Goal: Find specific page/section: Find specific page/section

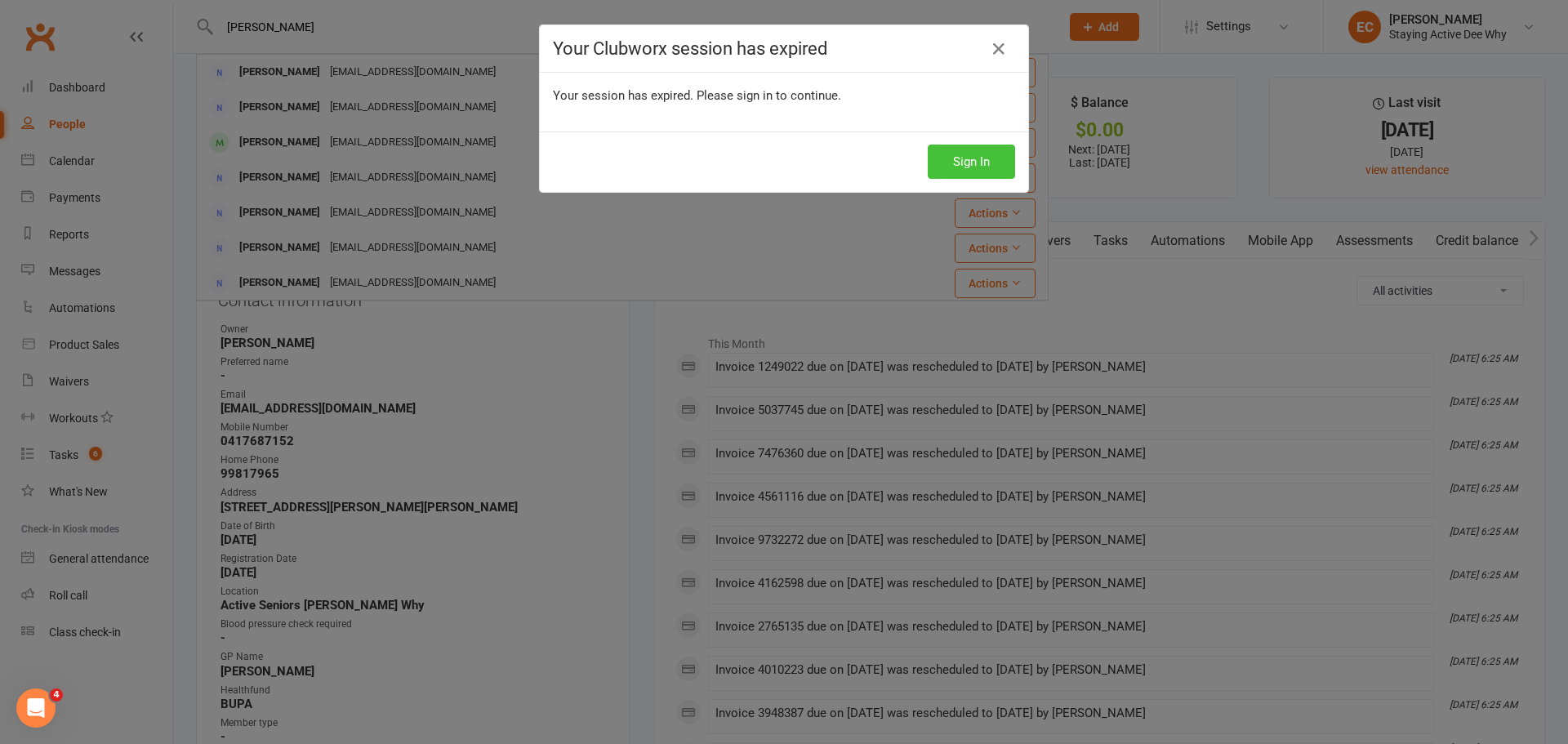
click at [971, 156] on button "Sign In" at bounding box center [971, 161] width 87 height 34
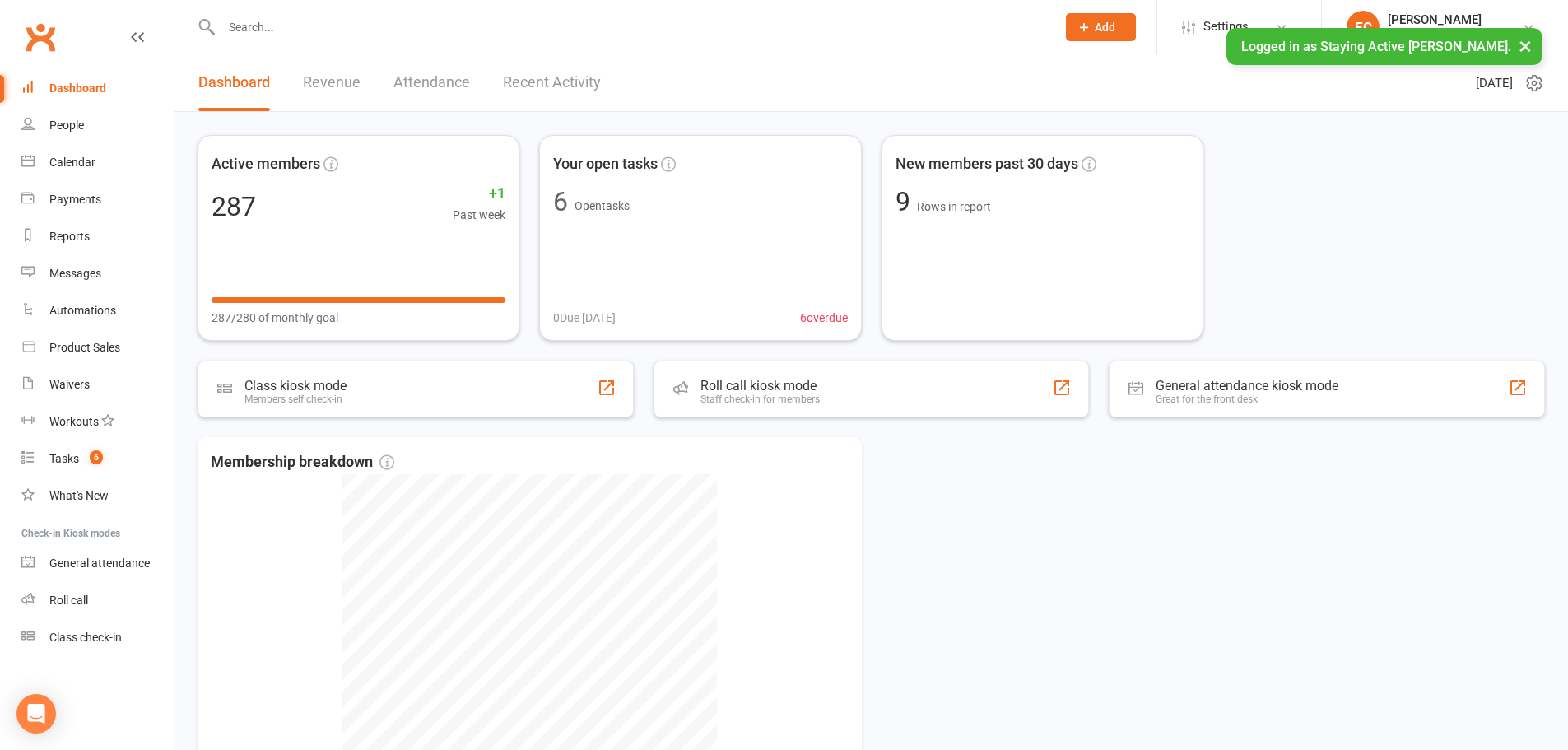
drag, startPoint x: 337, startPoint y: 25, endPoint x: 369, endPoint y: 14, distance: 33.8
click at [350, 24] on input "text" at bounding box center [630, 27] width 828 height 24
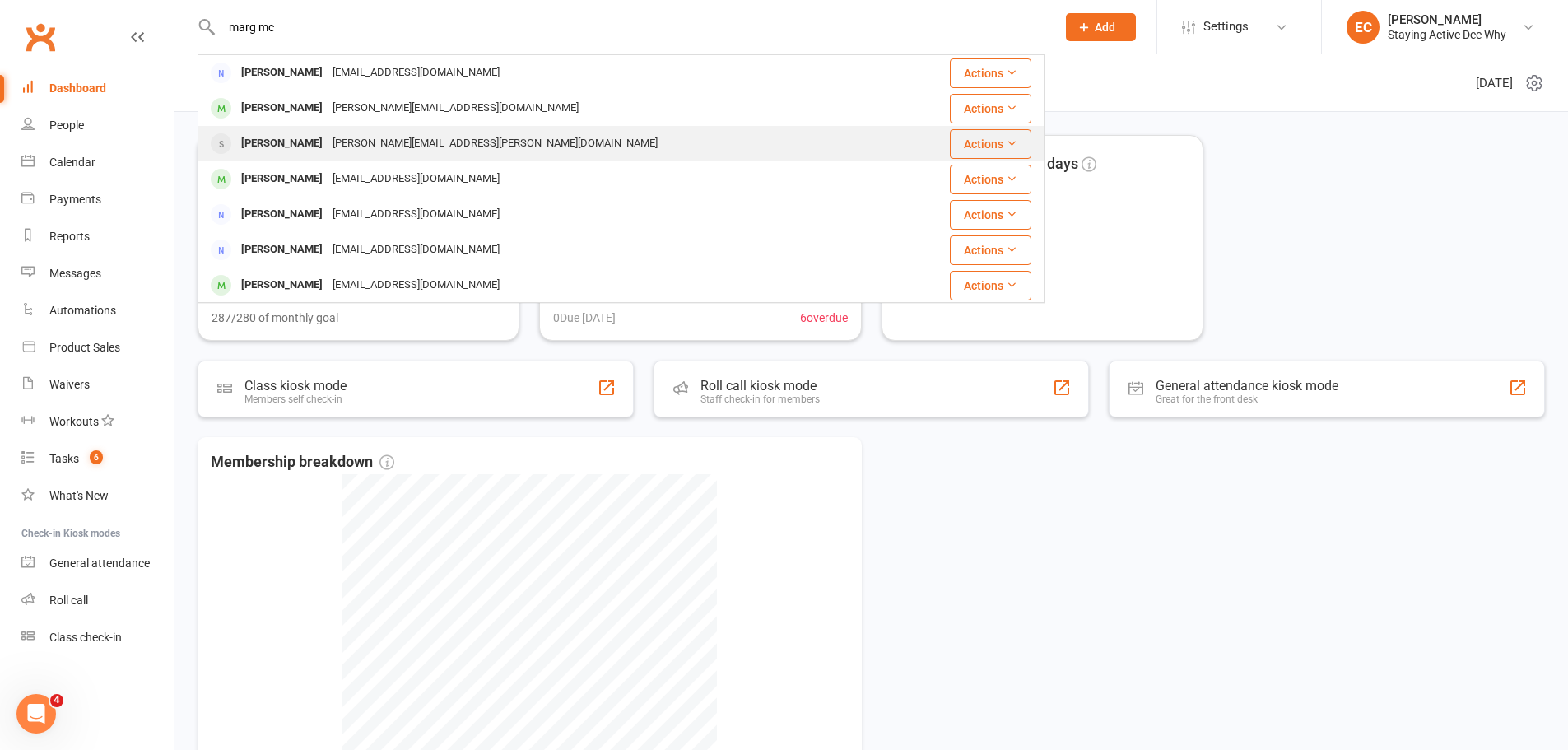
type input "marg mc"
click at [272, 147] on div "[PERSON_NAME]" at bounding box center [281, 143] width 91 height 24
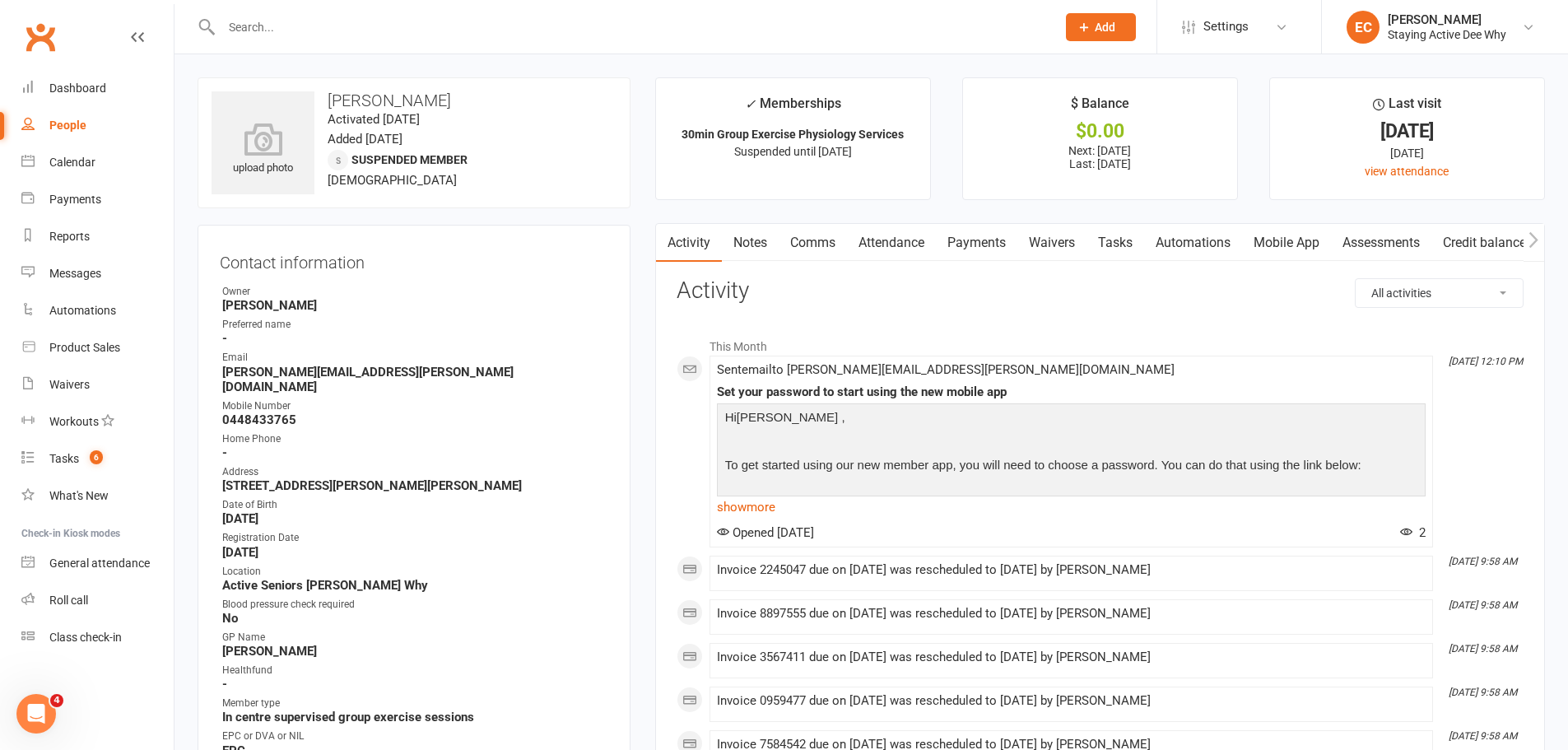
drag, startPoint x: 329, startPoint y: 20, endPoint x: 412, endPoint y: 27, distance: 83.3
click at [371, 25] on input "text" at bounding box center [630, 27] width 828 height 24
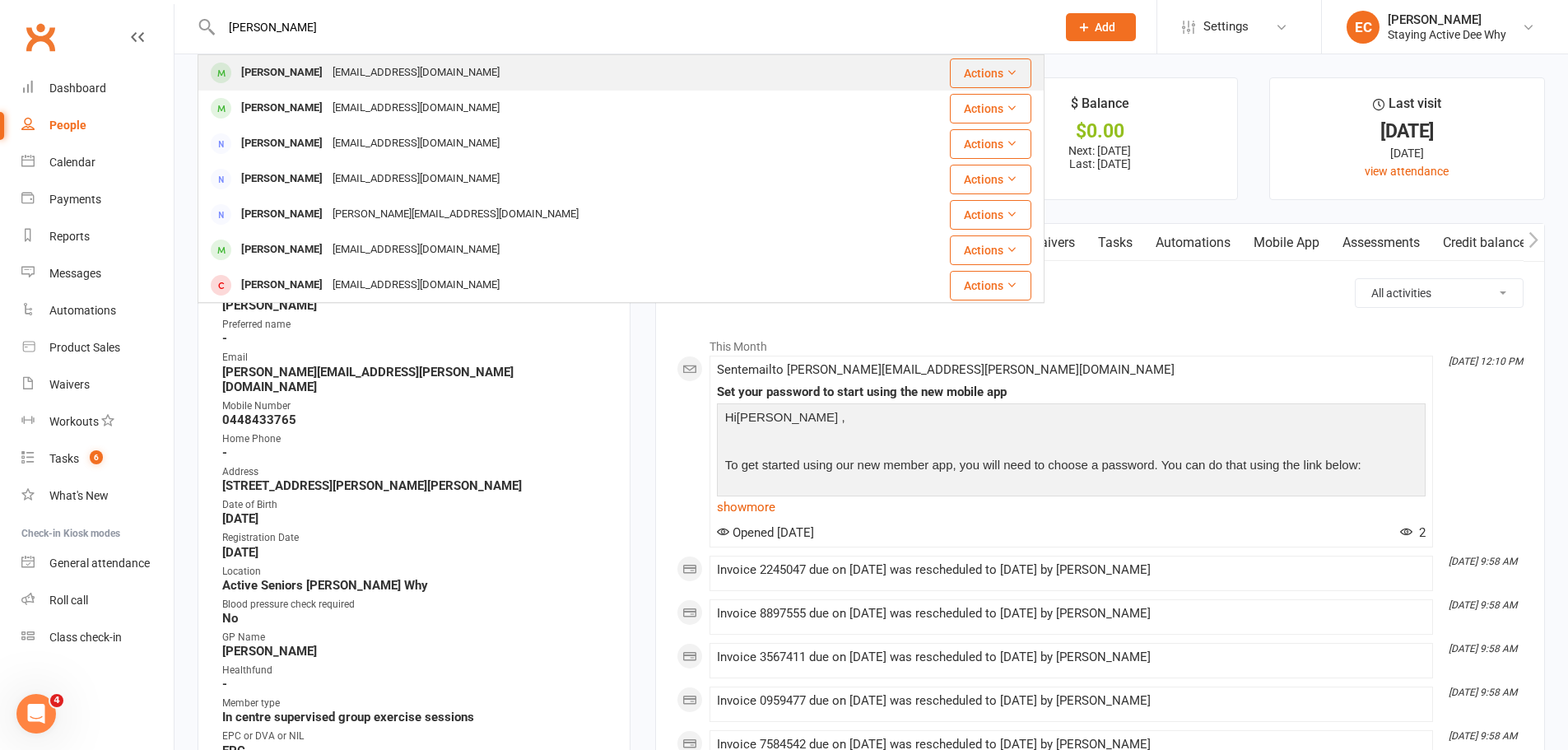
type input "[PERSON_NAME]"
click at [327, 79] on div "[EMAIL_ADDRESS][DOMAIN_NAME]" at bounding box center [416, 73] width 177 height 24
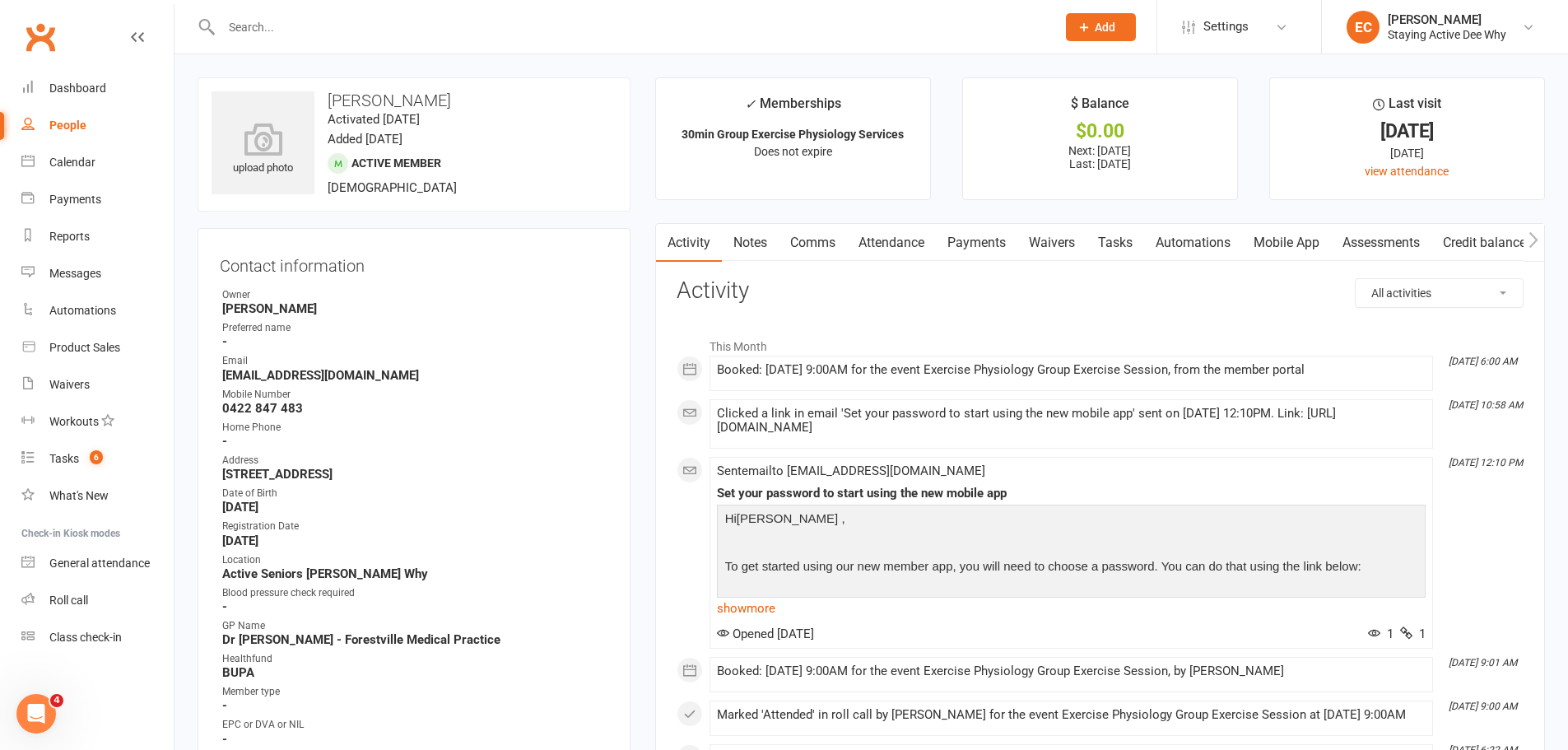
click at [567, 21] on input "text" at bounding box center [630, 27] width 828 height 24
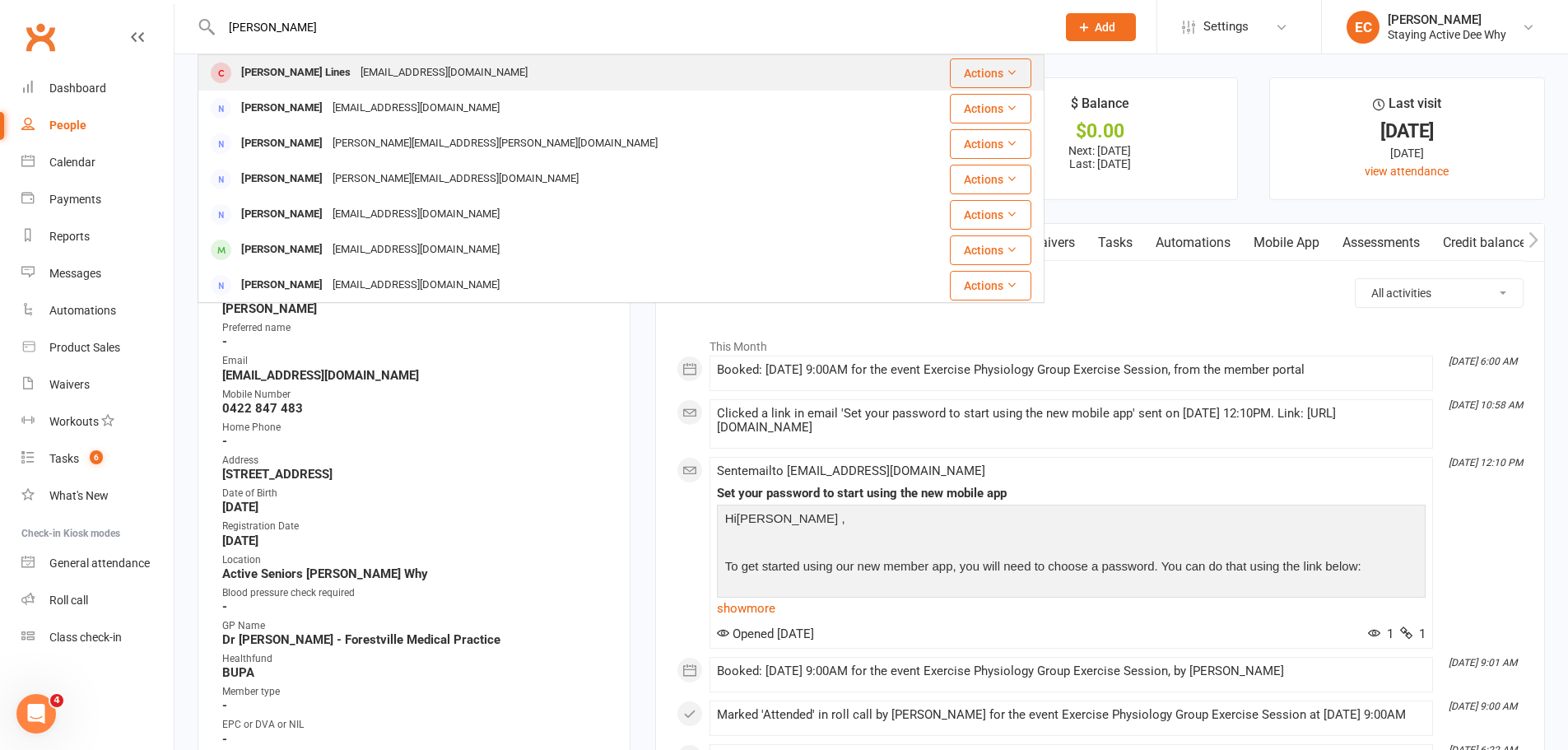
type input "[PERSON_NAME]"
click at [270, 79] on div "[PERSON_NAME] Lines" at bounding box center [296, 73] width 120 height 24
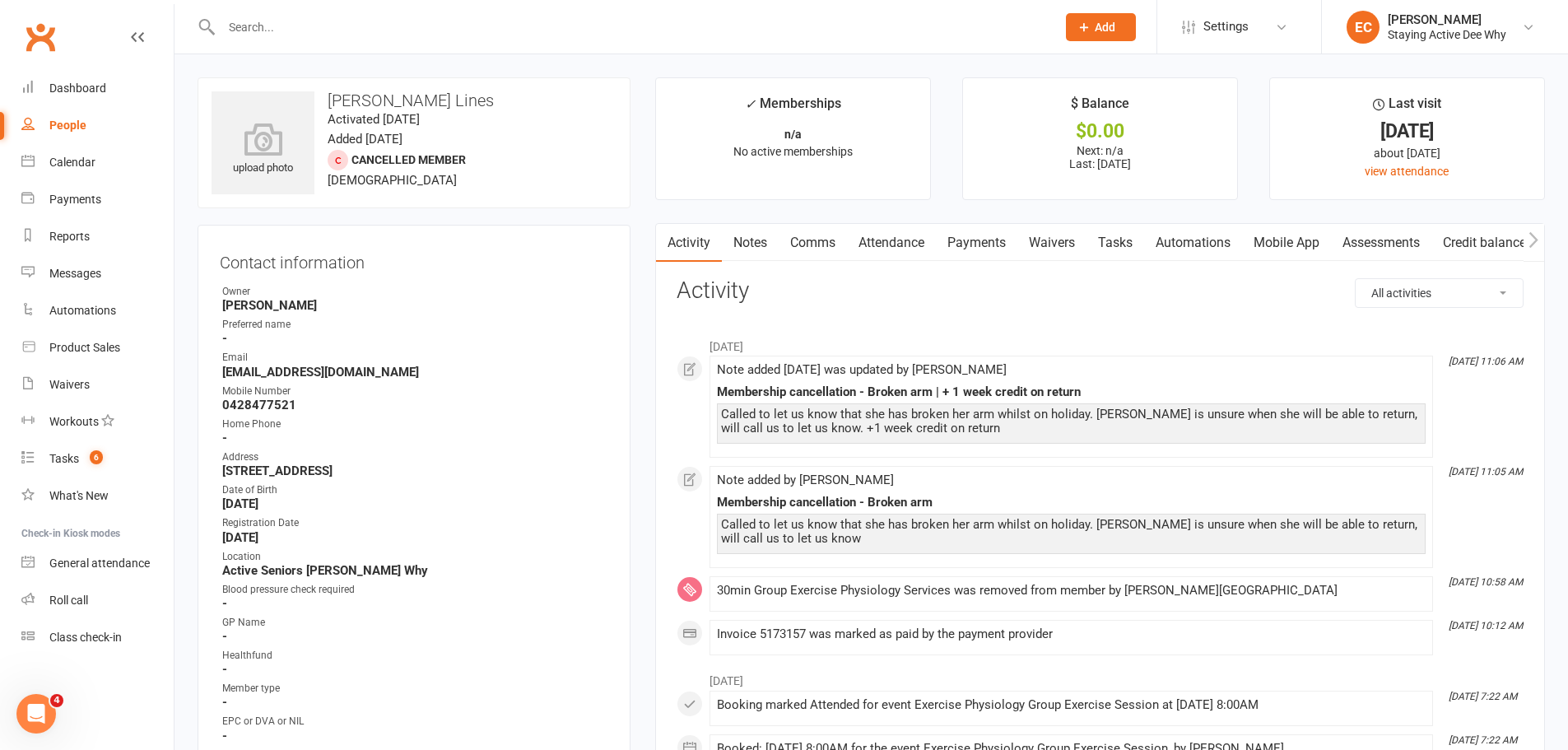
click at [514, 13] on div at bounding box center [621, 26] width 847 height 54
drag, startPoint x: 265, startPoint y: 29, endPoint x: 336, endPoint y: 5, distance: 74.9
click at [291, 20] on input "text" at bounding box center [630, 27] width 828 height 24
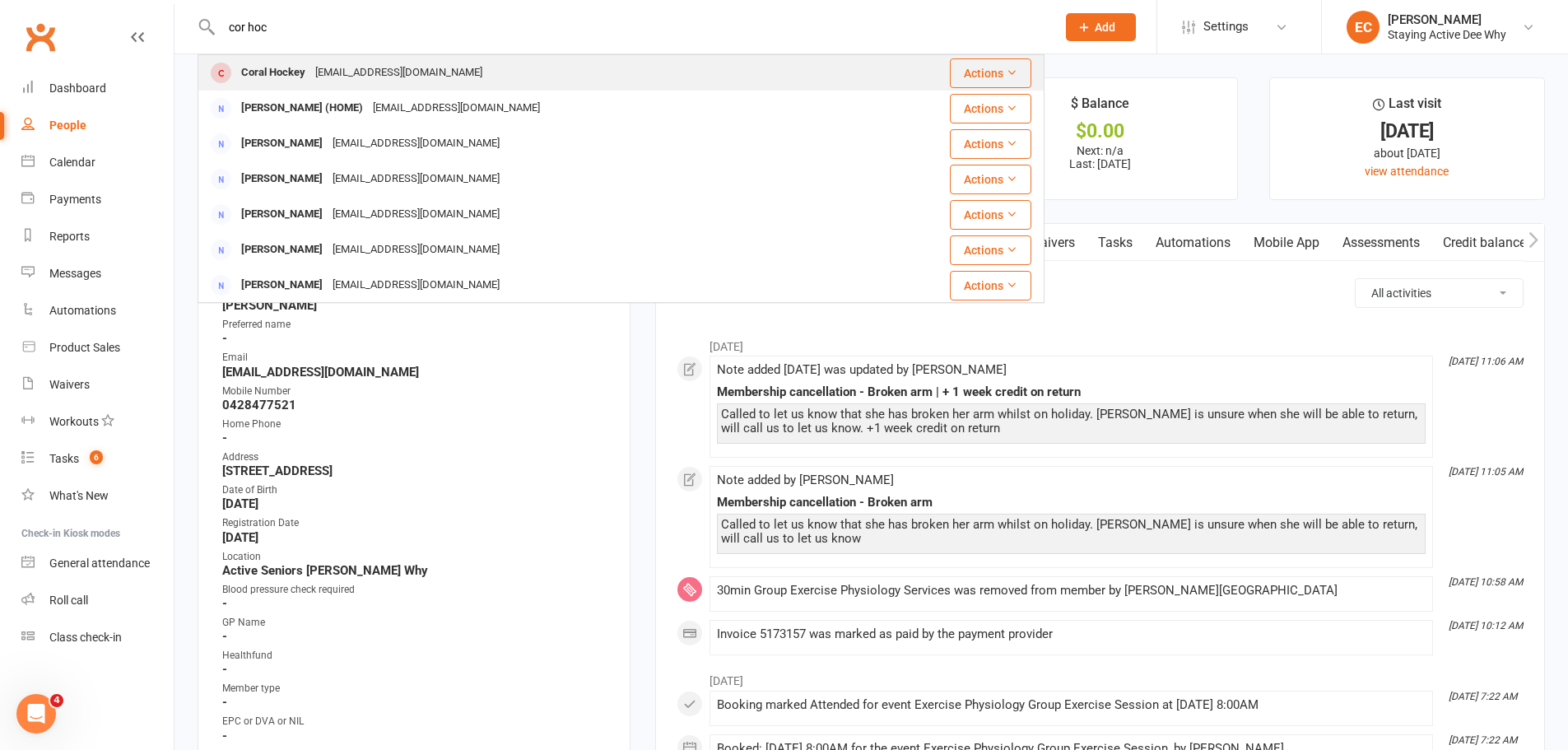
type input "cor hoc"
click at [254, 77] on div "Coral Hockey" at bounding box center [273, 73] width 74 height 24
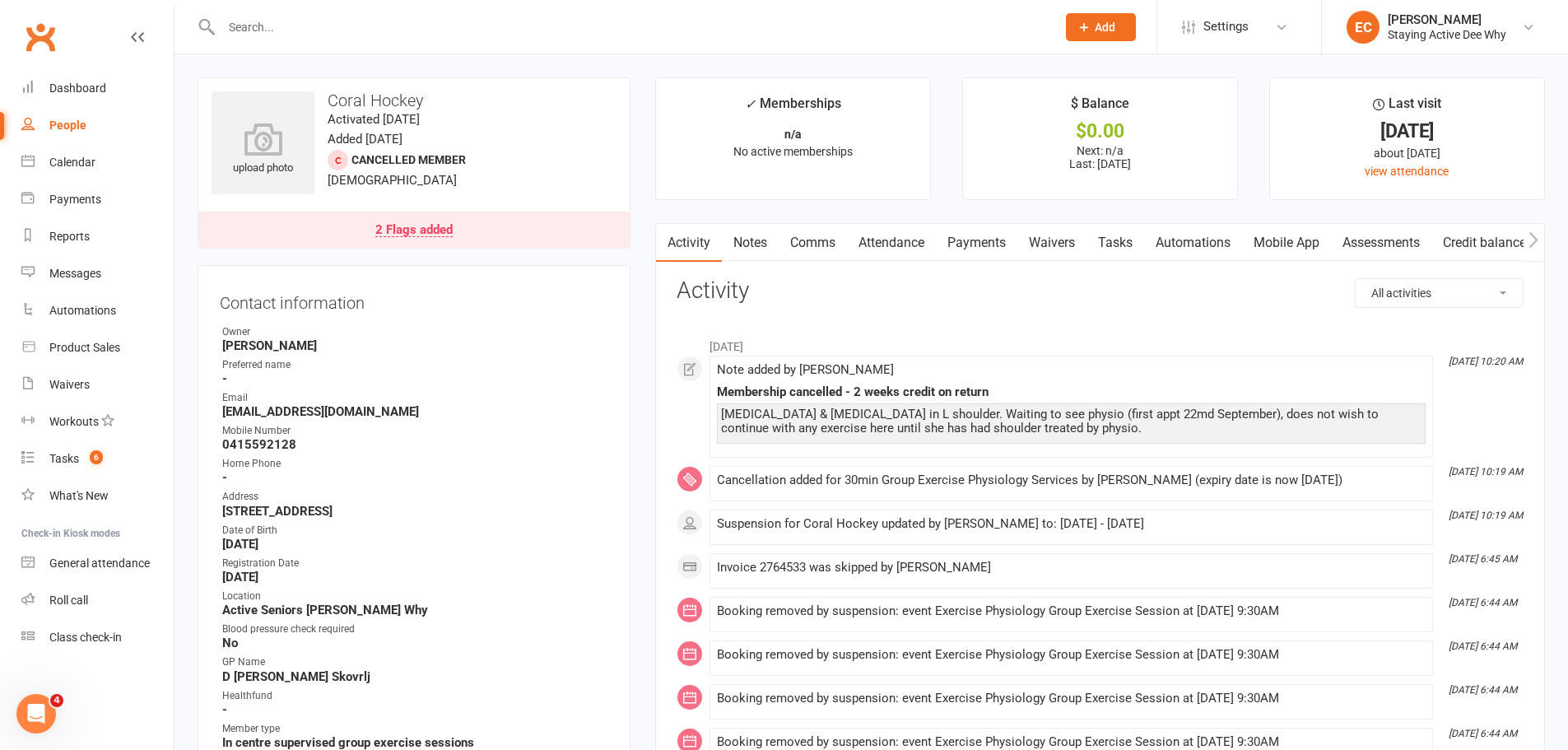
click at [530, 24] on input "text" at bounding box center [630, 27] width 828 height 24
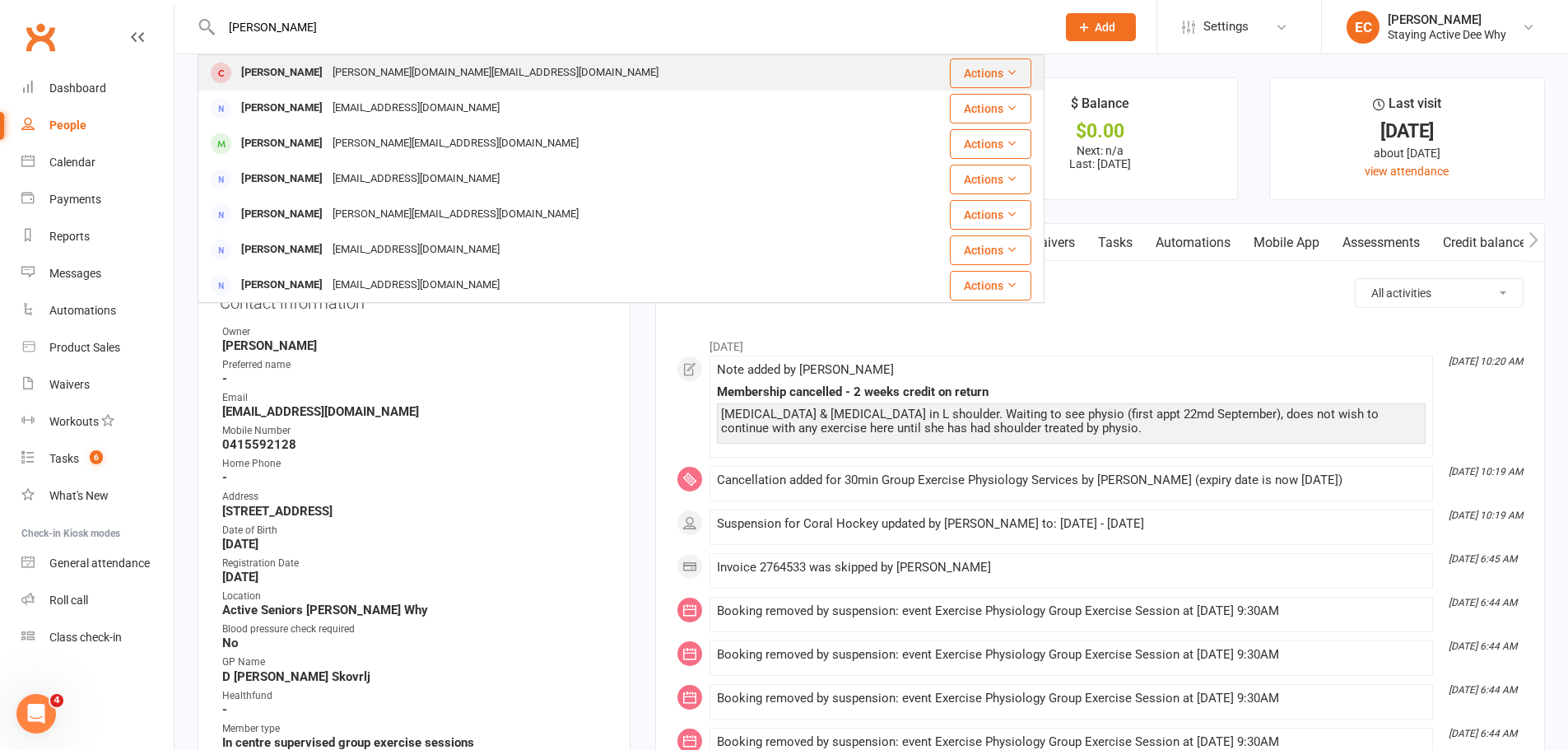
type input "[PERSON_NAME]"
click at [287, 78] on div "[PERSON_NAME]" at bounding box center [281, 73] width 91 height 24
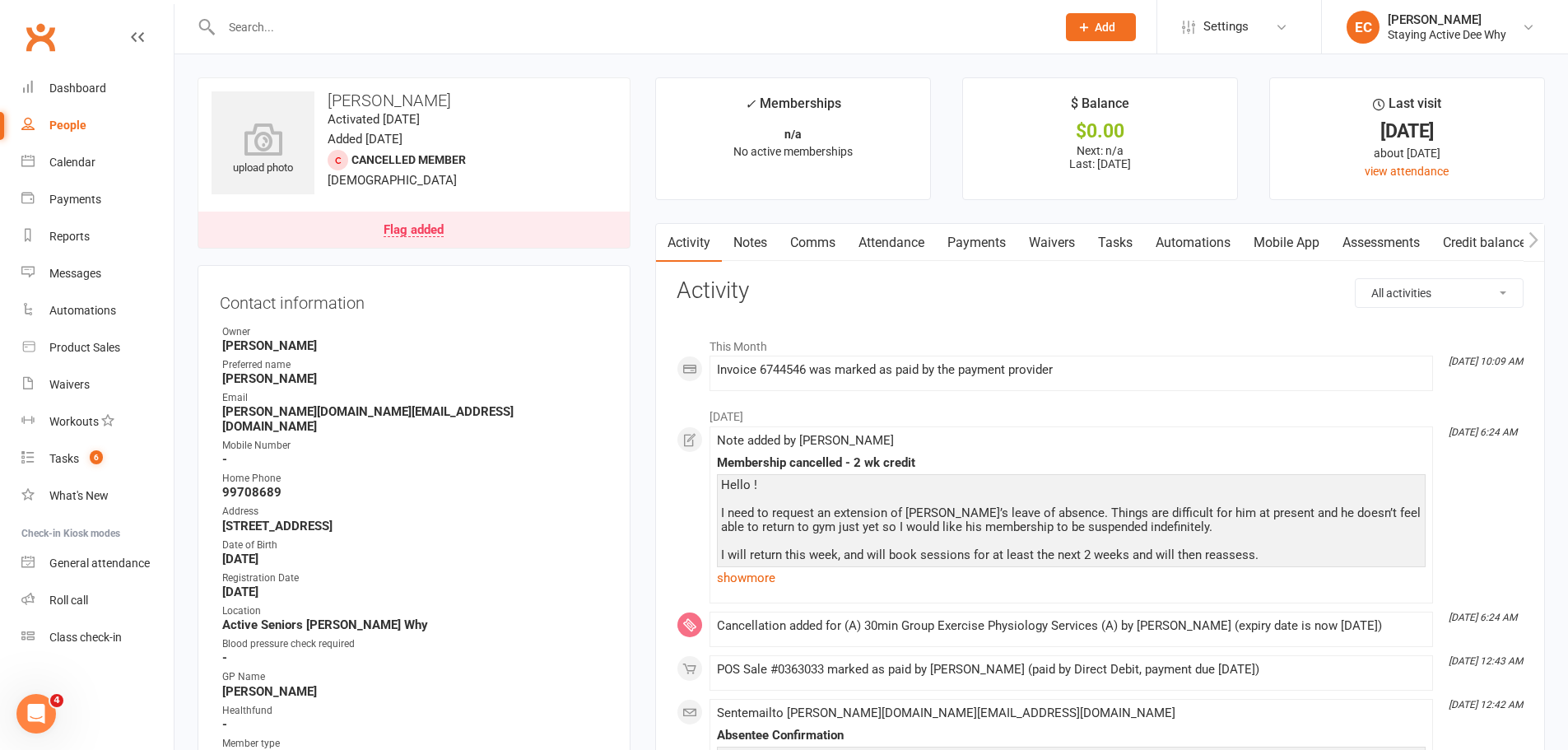
click at [753, 248] on link "Notes" at bounding box center [751, 242] width 57 height 38
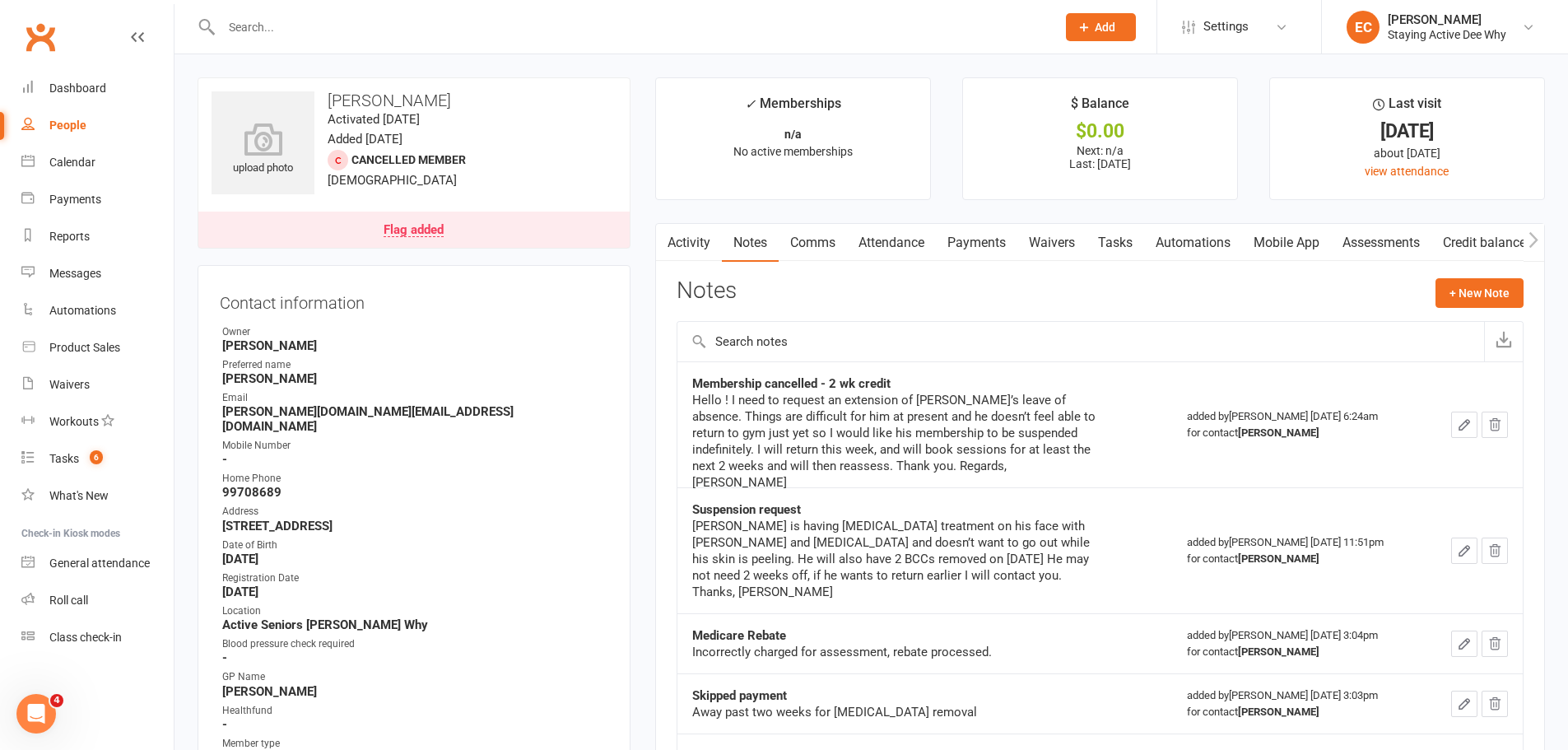
click at [544, 13] on div at bounding box center [621, 26] width 847 height 54
click at [500, 25] on input "text" at bounding box center [630, 27] width 828 height 24
paste input "[PERSON_NAME]"
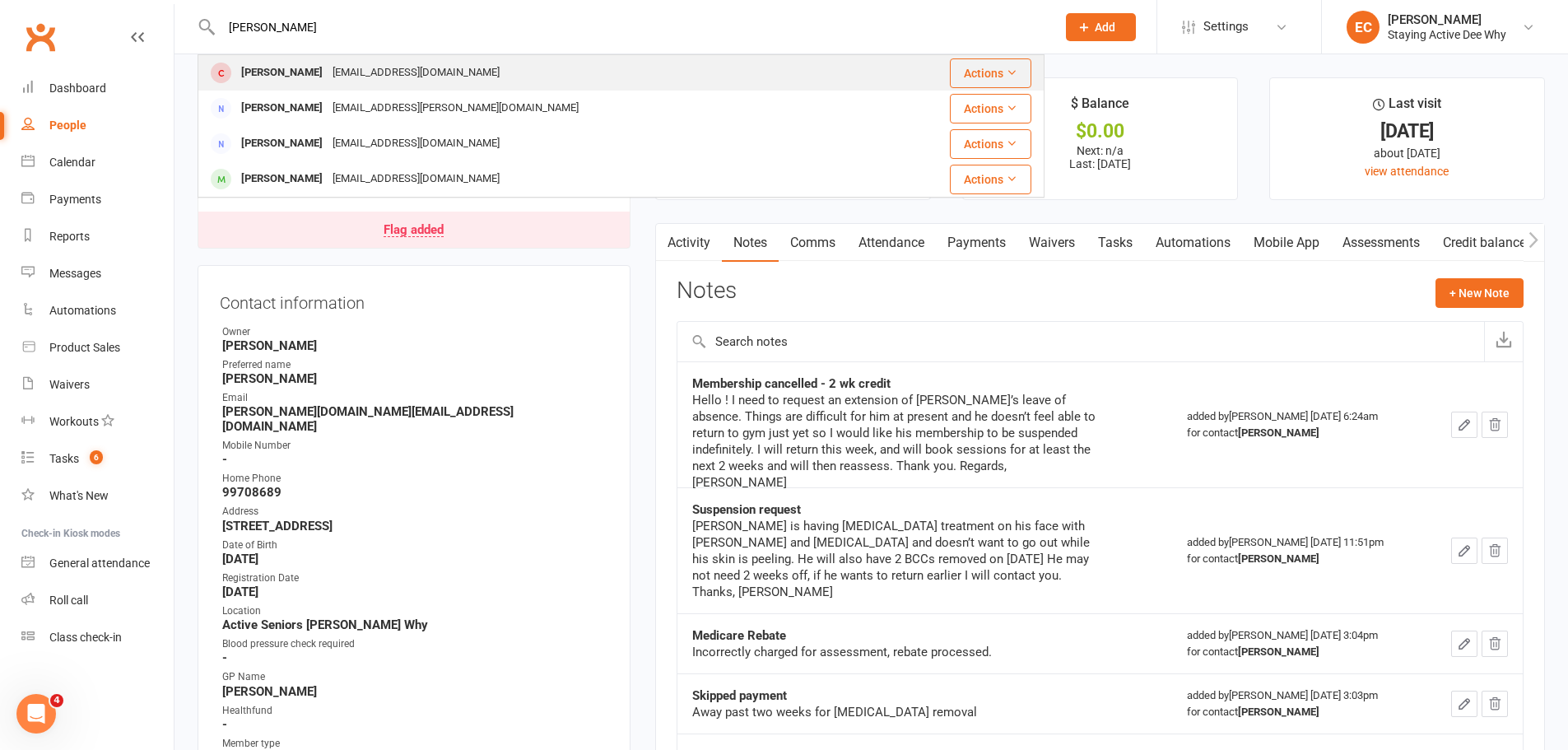
type input "[PERSON_NAME]"
click at [288, 66] on div "[PERSON_NAME]" at bounding box center [281, 73] width 91 height 24
